Goal: Information Seeking & Learning: Learn about a topic

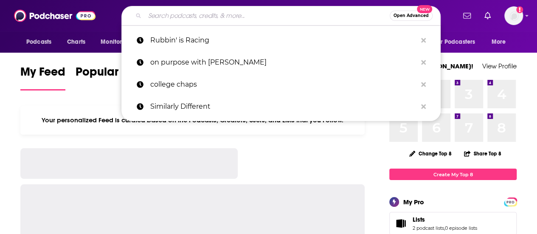
click at [183, 14] on input "Search podcasts, credits, & more..." at bounding box center [267, 16] width 245 height 14
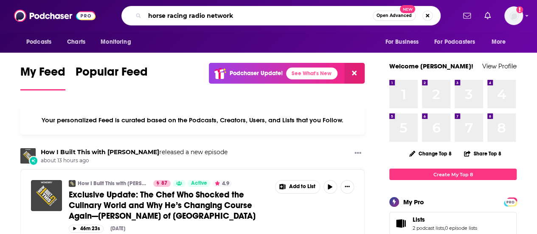
type input "horse racing radio network"
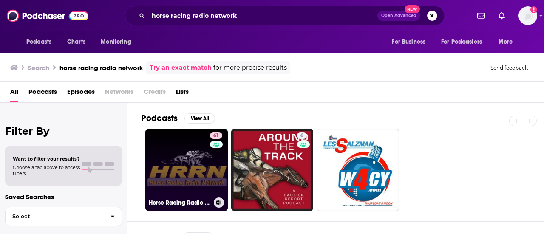
click at [181, 169] on link "61 Horse Racing Radio Network" at bounding box center [186, 170] width 82 height 82
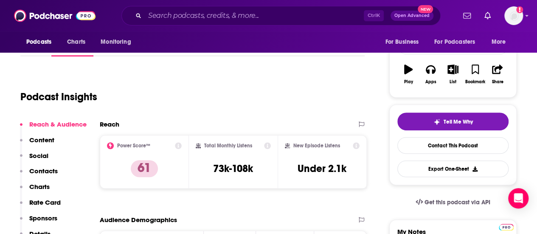
scroll to position [85, 0]
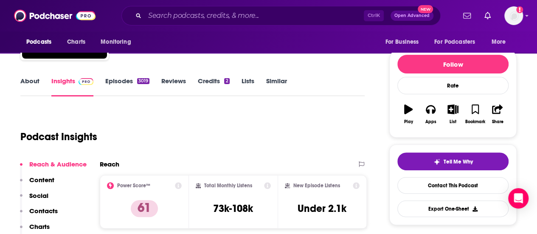
click at [30, 85] on link "About" at bounding box center [29, 87] width 19 height 20
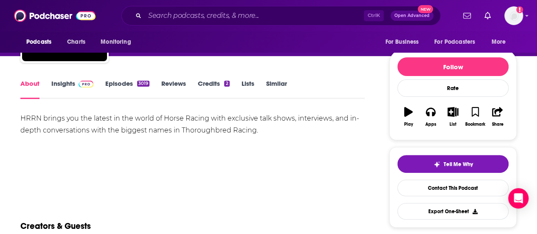
scroll to position [85, 0]
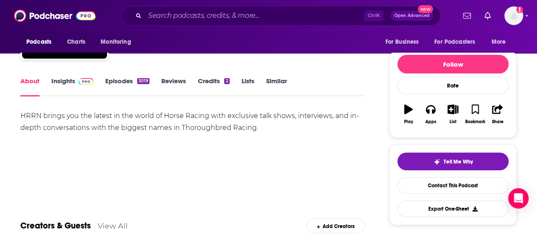
click at [226, 126] on div "HRRN brings you the latest in the world of Horse Racing with exclusive talk sho…" at bounding box center [192, 122] width 344 height 24
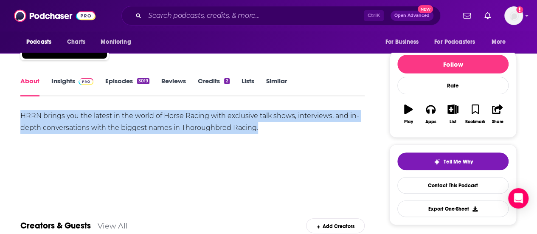
click at [226, 126] on div "HRRN brings you the latest in the world of Horse Racing with exclusive talk sho…" at bounding box center [192, 122] width 344 height 24
copy div "HRRN brings you the latest in the world of Horse Racing with exclusive talk sho…"
click at [115, 83] on link "Episodes 3019" at bounding box center [127, 87] width 44 height 20
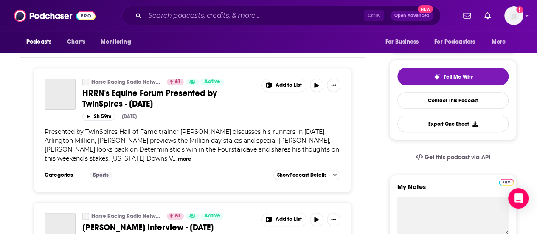
scroll to position [85, 0]
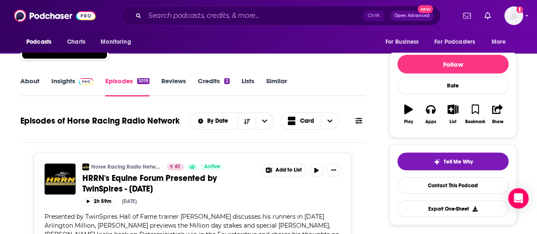
click at [80, 81] on img at bounding box center [86, 81] width 15 height 7
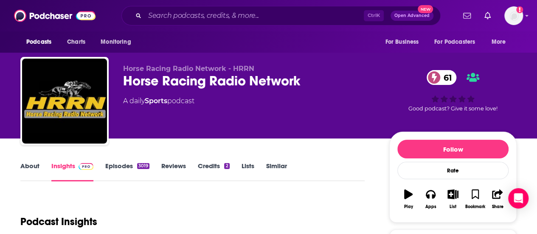
click at [117, 167] on link "Episodes 3019" at bounding box center [127, 172] width 44 height 20
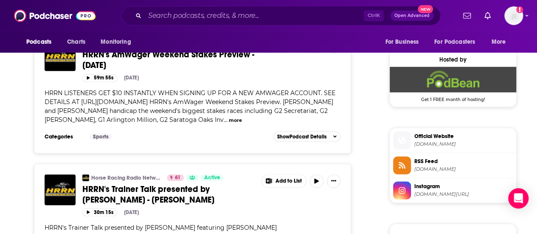
scroll to position [510, 0]
